Goal: Task Accomplishment & Management: Use online tool/utility

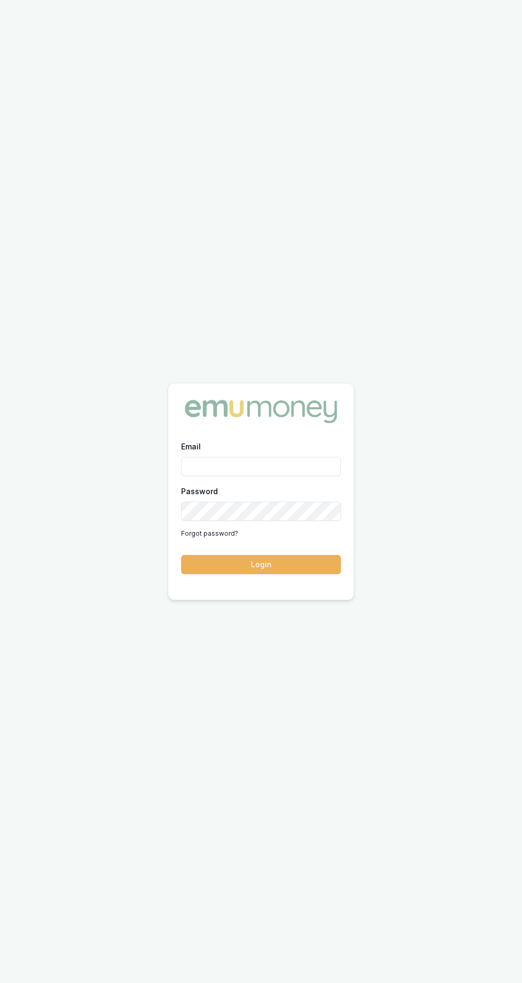
click at [313, 476] on input "Email" at bounding box center [261, 466] width 160 height 19
type input "brad.hearns@emumoney.com.au"
click at [181, 555] on button "Login" at bounding box center [261, 564] width 160 height 19
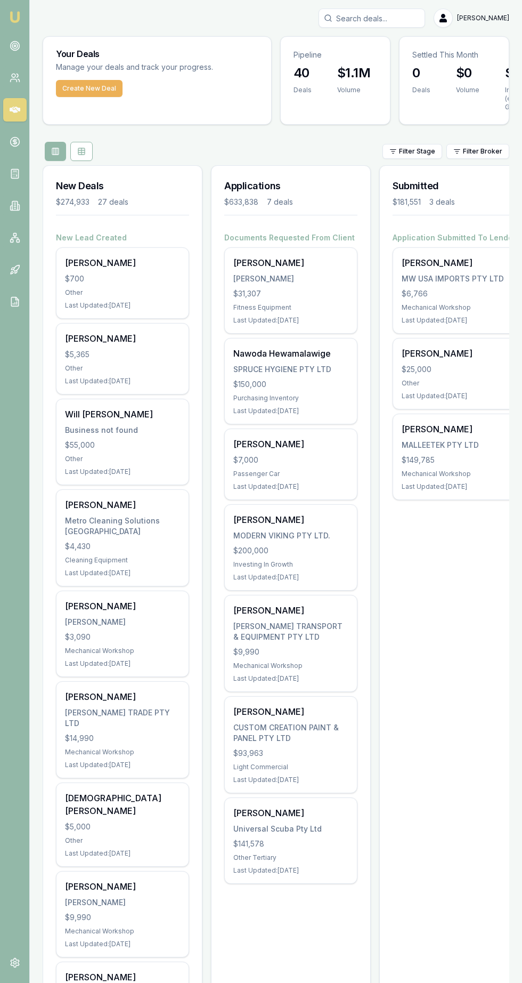
click at [14, 46] on icon at bounding box center [15, 46] width 11 height 11
